Goal: Task Accomplishment & Management: Complete application form

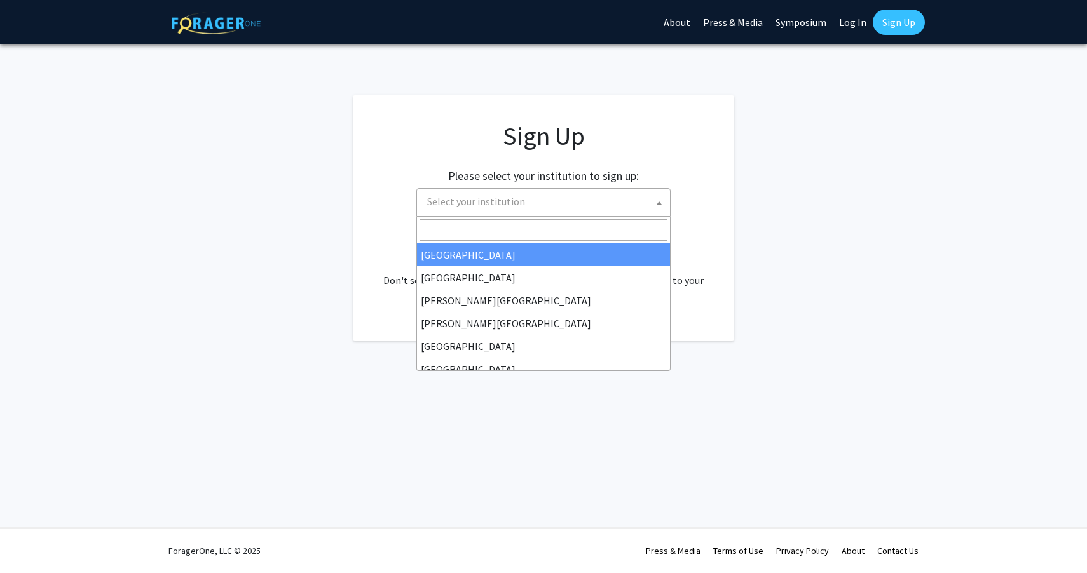
click at [628, 202] on span "Select your institution" at bounding box center [546, 202] width 248 height 26
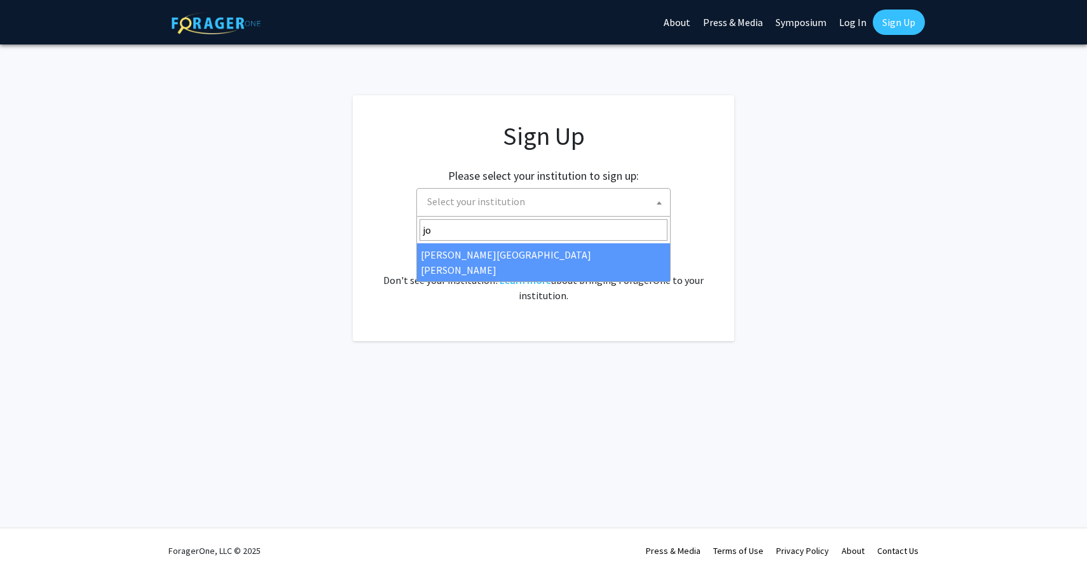
type input "jo"
select select "1"
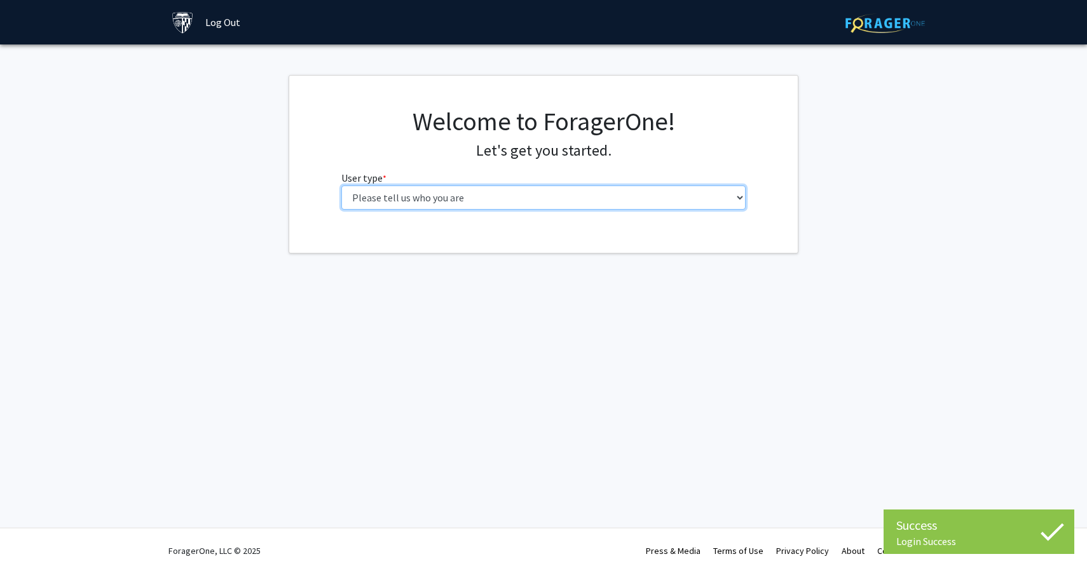
click at [554, 202] on select "Please tell us who you are Undergraduate Student Master's Student Doctoral Cand…" at bounding box center [543, 198] width 405 height 24
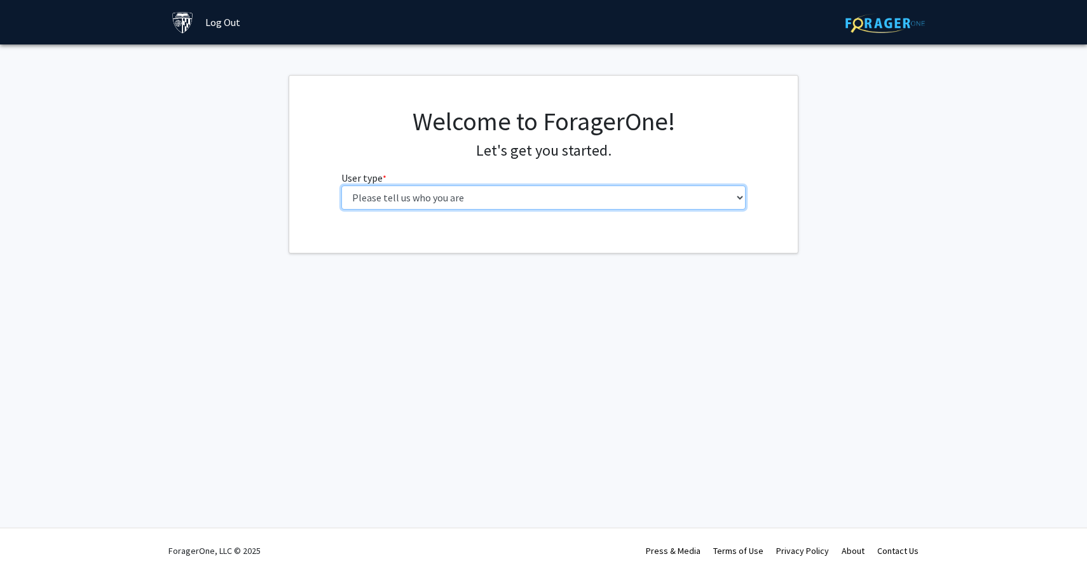
select select "2: masters"
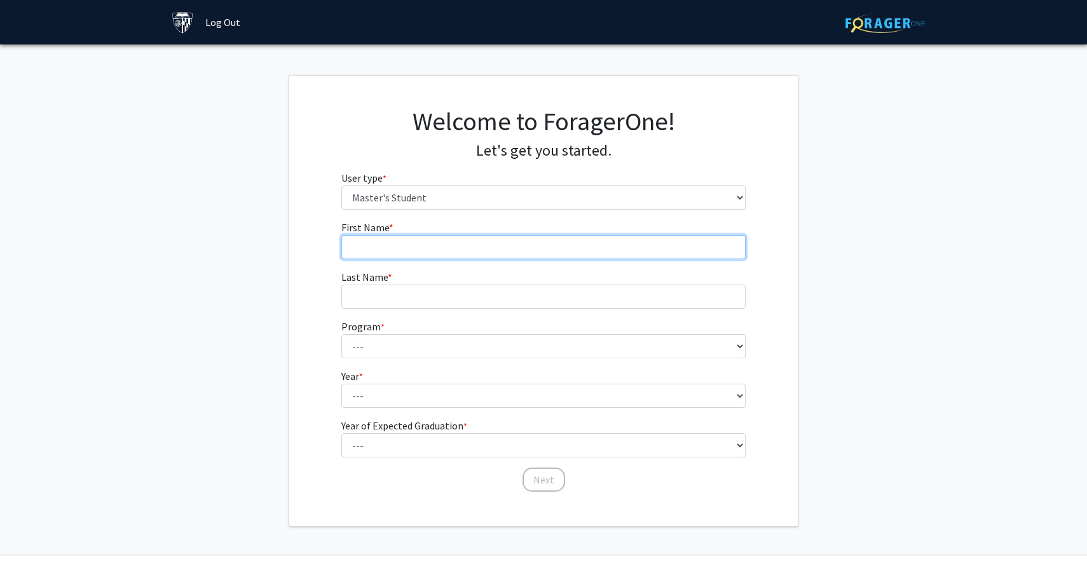
click at [527, 256] on input "First Name * required" at bounding box center [543, 247] width 405 height 24
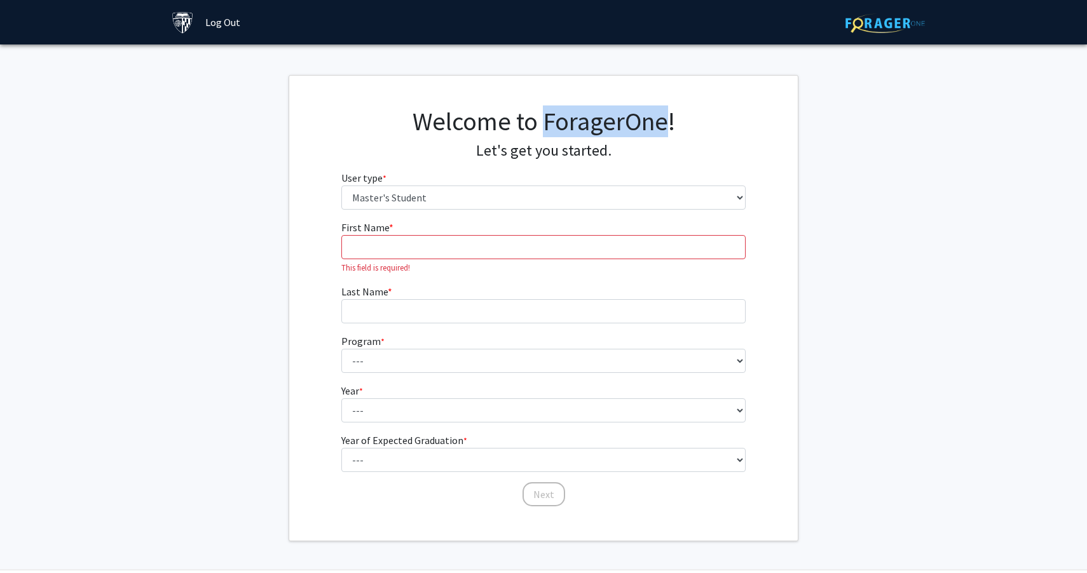
drag, startPoint x: 545, startPoint y: 116, endPoint x: 665, endPoint y: 114, distance: 120.1
click at [665, 114] on h1 "Welcome to ForagerOne!" at bounding box center [543, 121] width 405 height 30
copy h1 "ForagerOne"
